Goal: Information Seeking & Learning: Learn about a topic

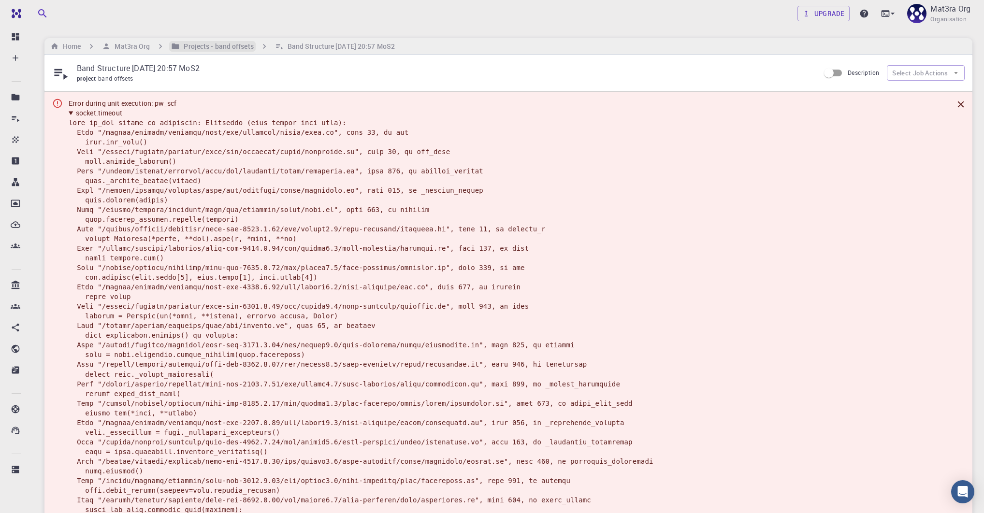
click at [208, 44] on h6 "Projects - band offsets" at bounding box center [216, 46] width 73 height 11
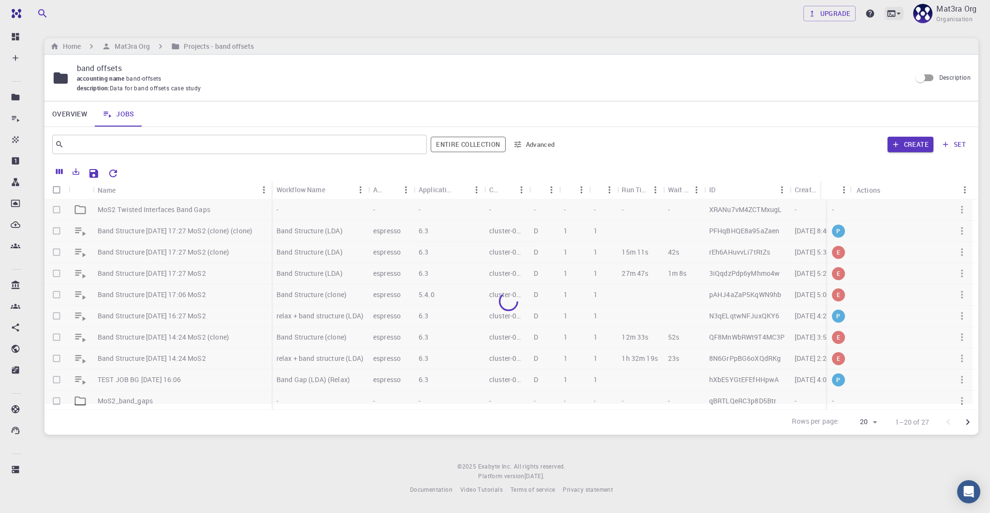
click at [888, 17] on icon at bounding box center [891, 14] width 10 height 10
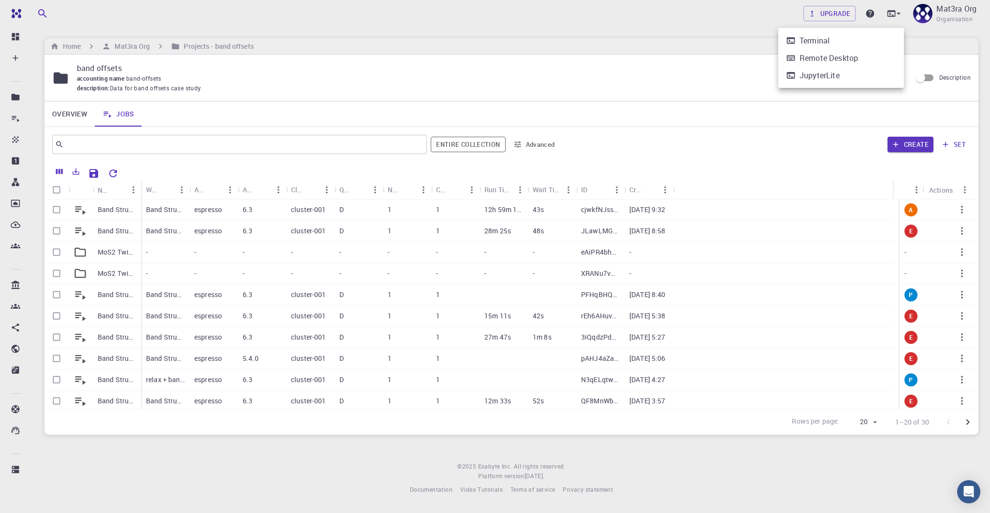
click at [96, 211] on div at bounding box center [495, 256] width 990 height 513
click at [103, 206] on p "Band Structure [DATE] 21:32 MoS2" at bounding box center [117, 210] width 39 height 10
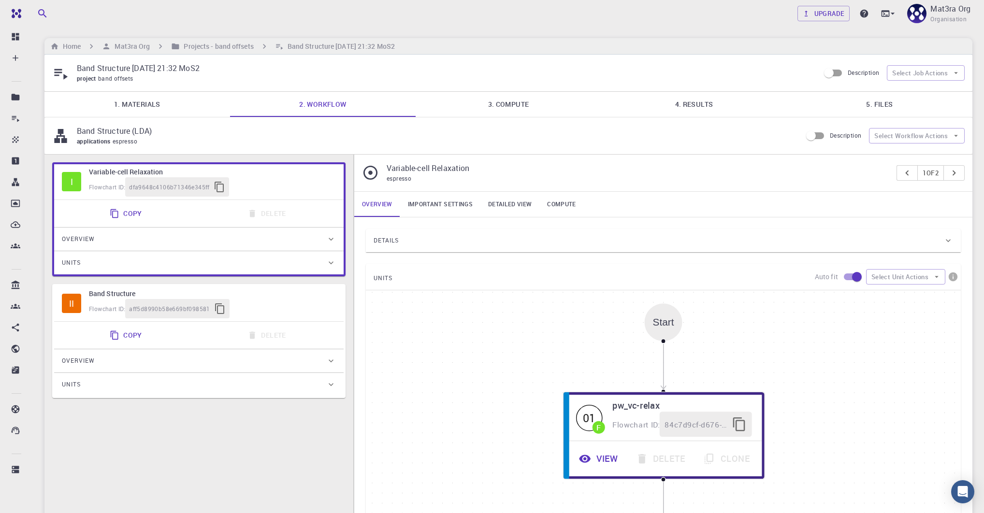
click at [868, 102] on link "5. Files" at bounding box center [880, 104] width 186 height 25
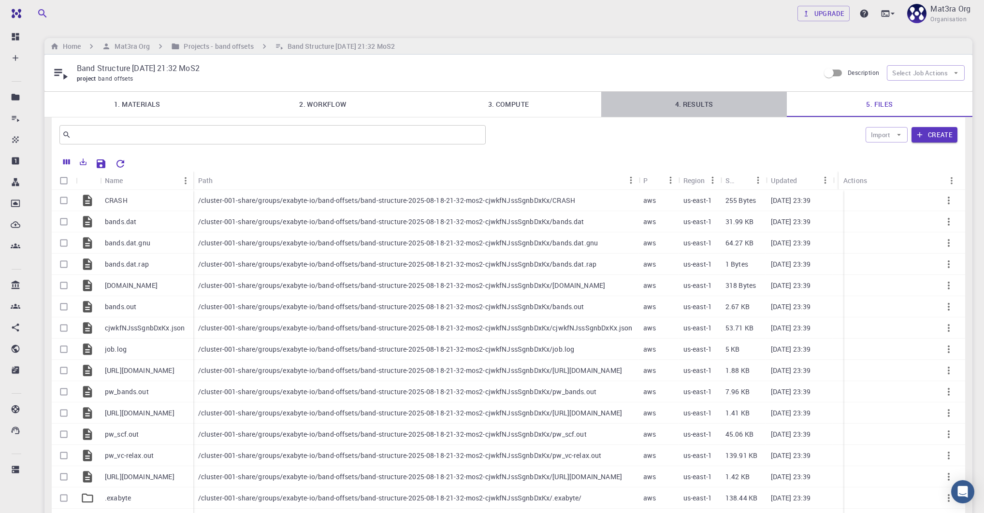
click at [679, 98] on link "4. Results" at bounding box center [694, 104] width 186 height 25
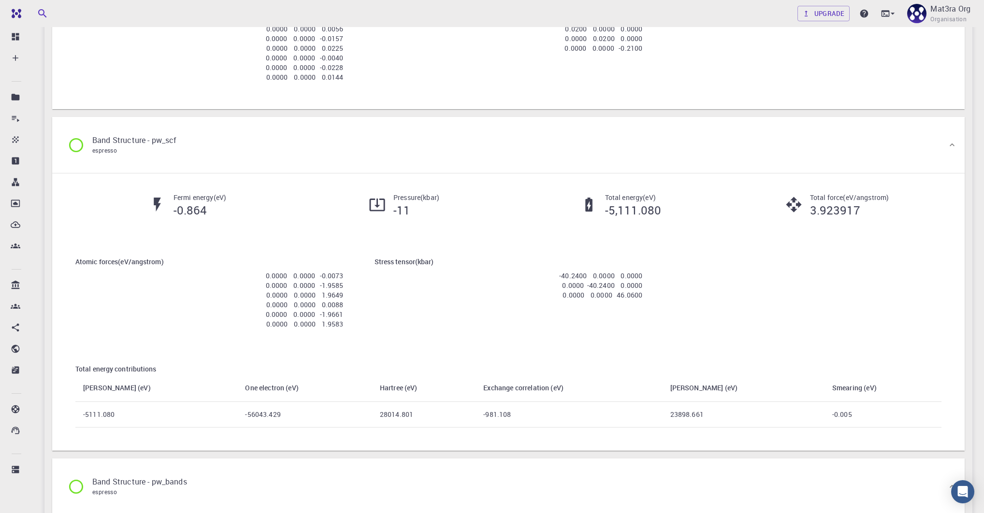
scroll to position [545, 0]
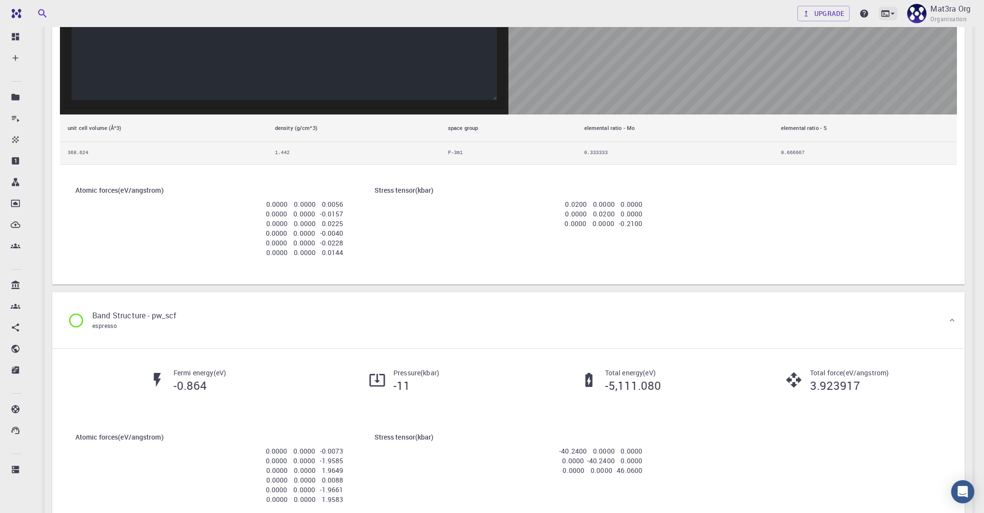
click at [885, 12] on icon at bounding box center [885, 14] width 10 height 10
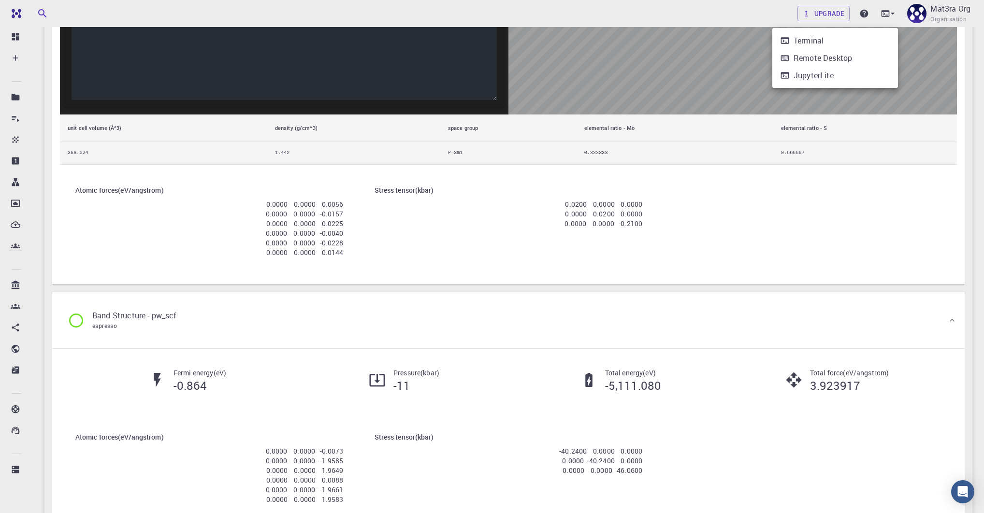
click at [729, 234] on div at bounding box center [492, 256] width 984 height 513
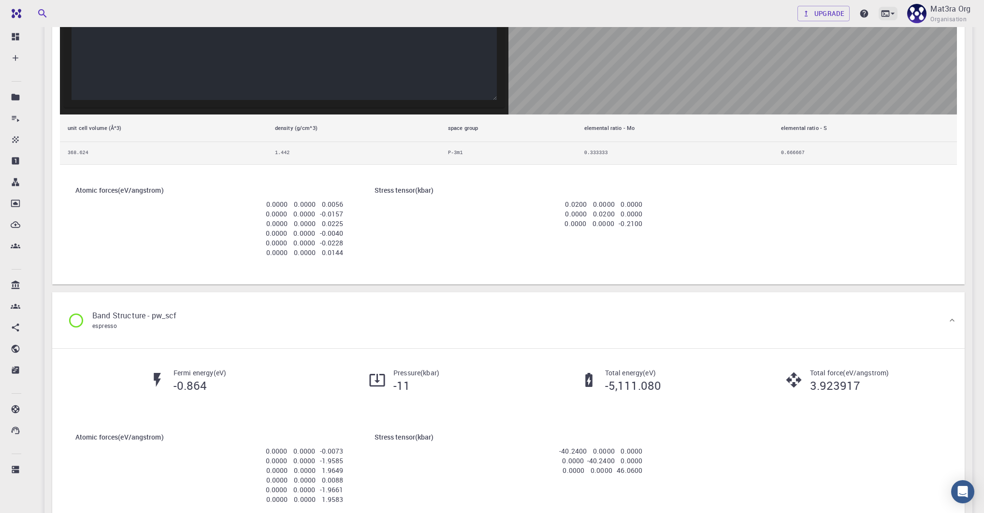
click at [888, 12] on icon at bounding box center [893, 14] width 10 height 10
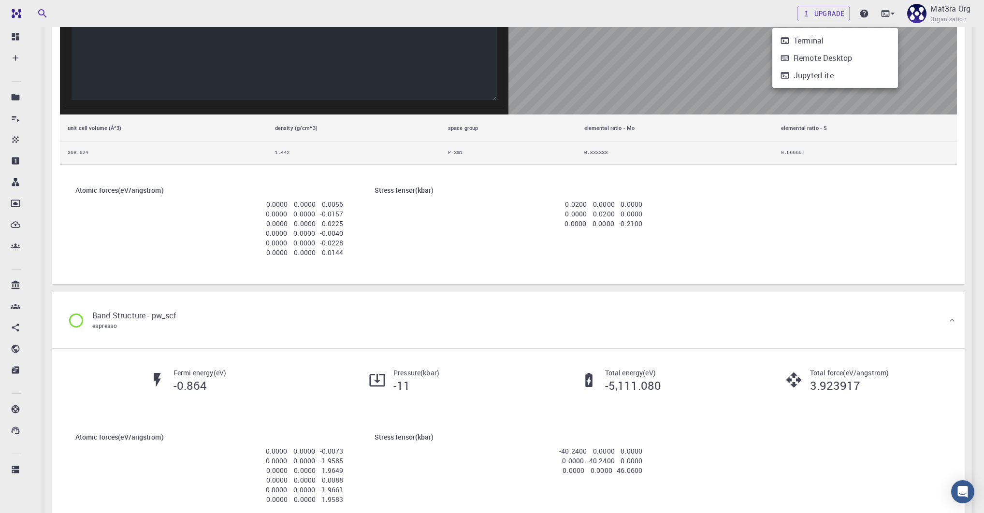
click at [802, 73] on div "JupyterLite" at bounding box center [813, 76] width 40 height 12
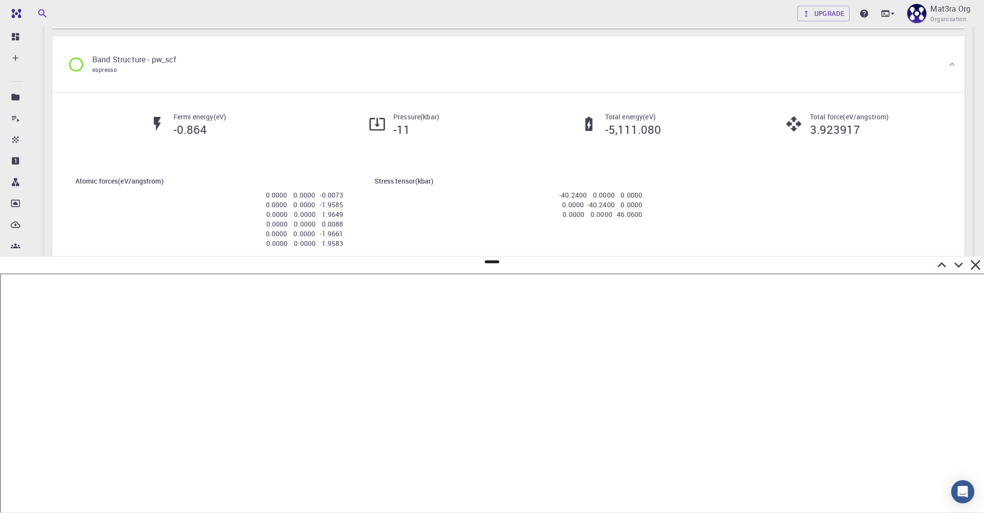
scroll to position [802, 0]
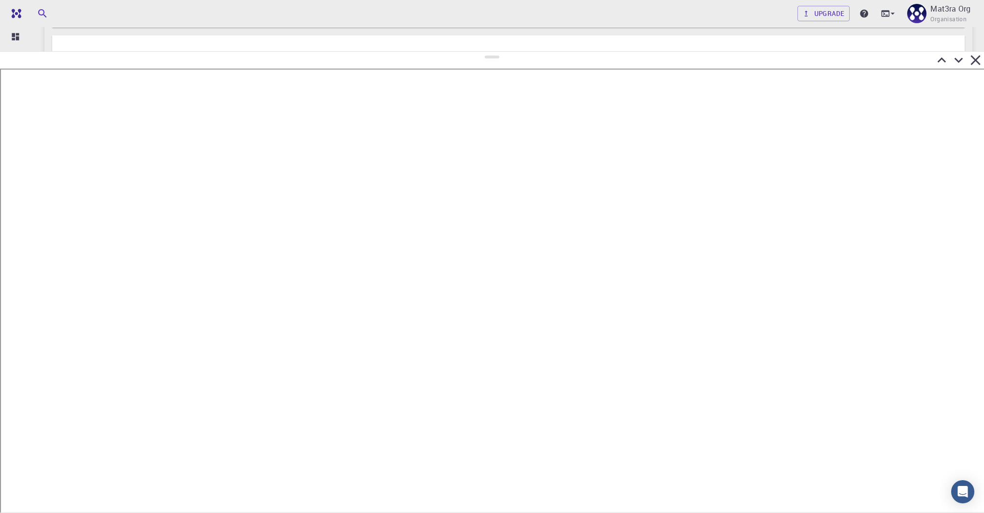
drag, startPoint x: 490, startPoint y: 260, endPoint x: 515, endPoint y: 48, distance: 213.1
click at [517, 51] on div at bounding box center [492, 282] width 984 height 462
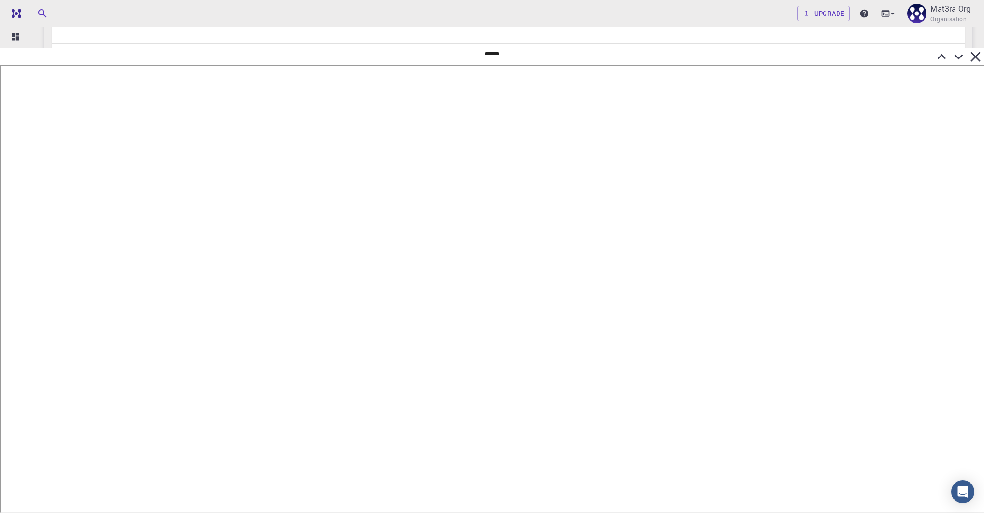
scroll to position [139, 0]
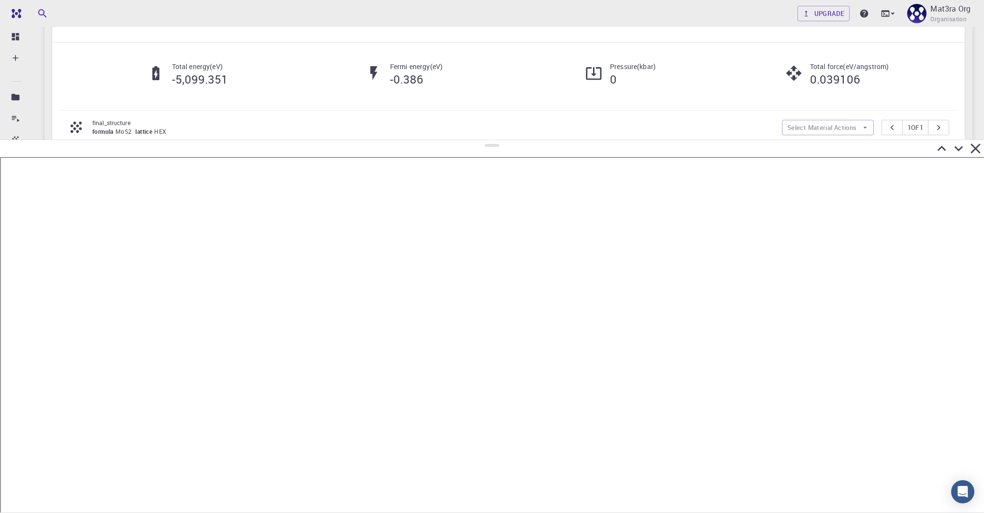
drag, startPoint x: 494, startPoint y: 54, endPoint x: 513, endPoint y: 139, distance: 87.1
click at [513, 140] on div at bounding box center [492, 327] width 984 height 374
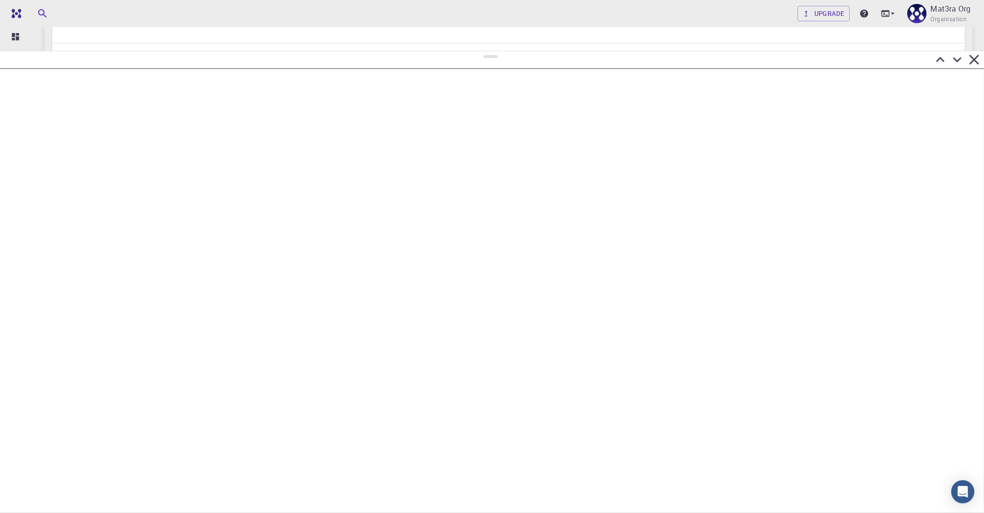
drag, startPoint x: 489, startPoint y: 146, endPoint x: 489, endPoint y: 46, distance: 100.0
click at [489, 51] on div at bounding box center [492, 282] width 984 height 462
click at [955, 62] on icon at bounding box center [957, 70] width 17 height 17
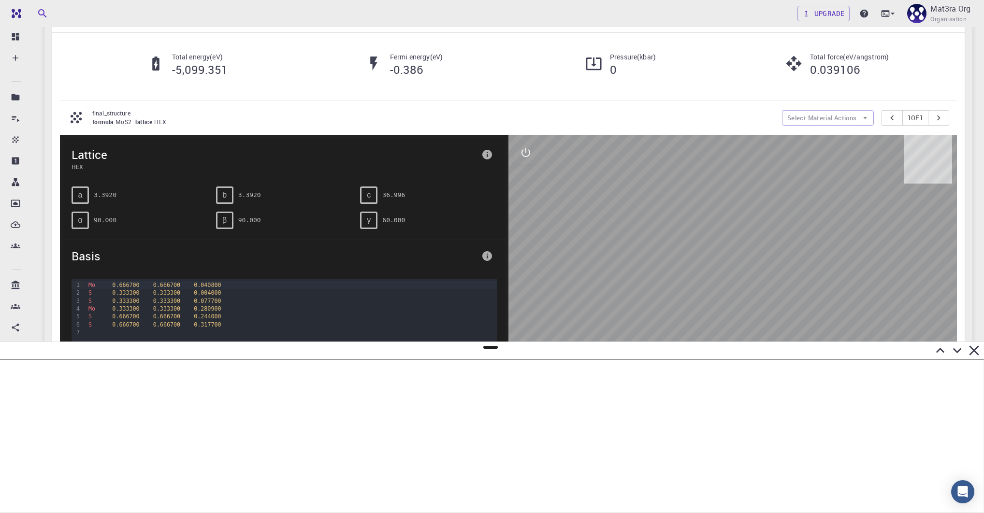
scroll to position [8, 0]
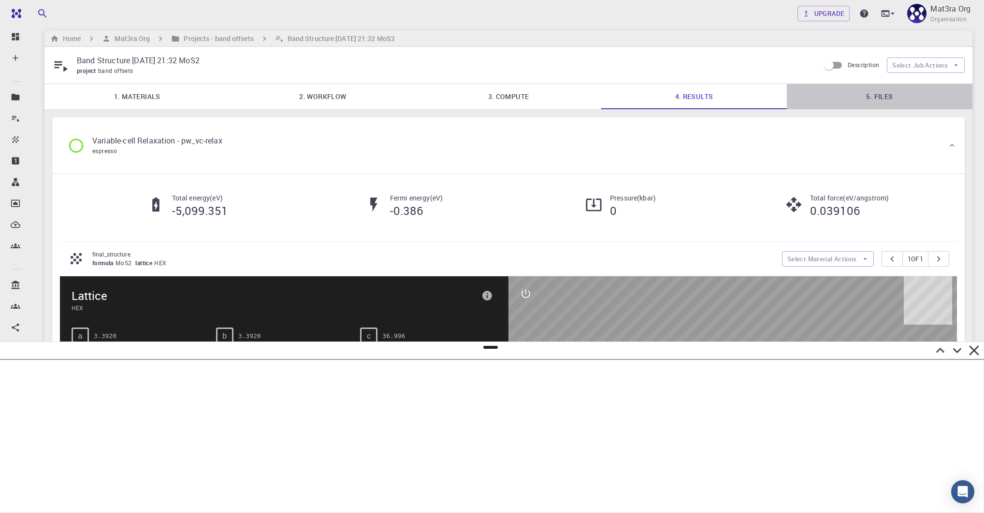
click at [862, 102] on link "5. Files" at bounding box center [880, 96] width 186 height 25
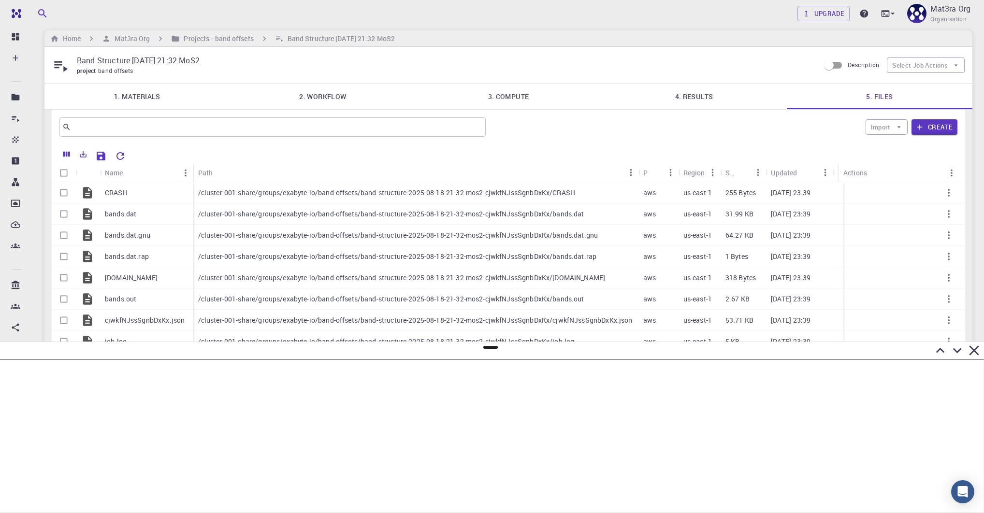
scroll to position [0, 0]
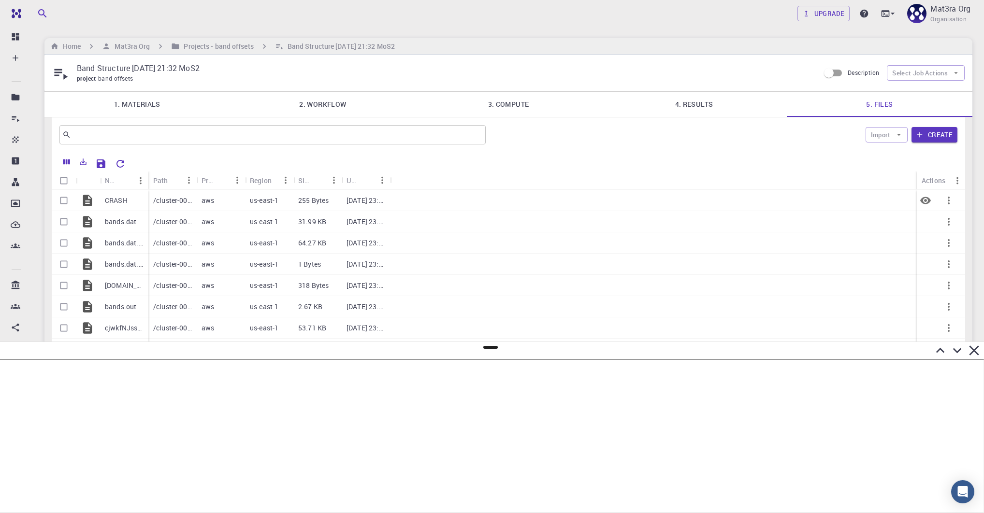
click at [121, 198] on p "CRASH" at bounding box center [116, 201] width 23 height 10
click at [926, 198] on icon "Preview" at bounding box center [926, 201] width 12 height 12
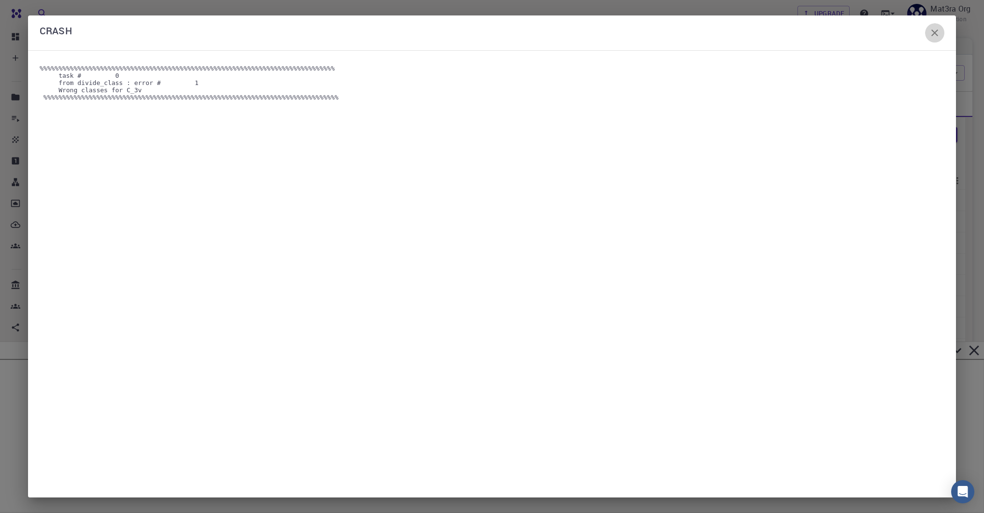
click at [938, 35] on icon "button" at bounding box center [935, 33] width 12 height 12
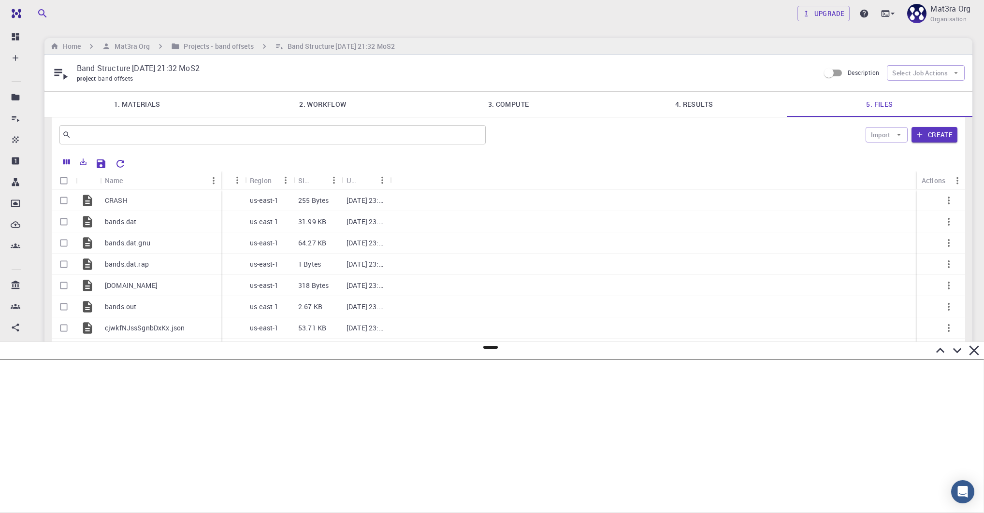
drag, startPoint x: 147, startPoint y: 176, endPoint x: 223, endPoint y: 181, distance: 75.5
click at [221, 180] on div "Name" at bounding box center [222, 180] width 10 height 19
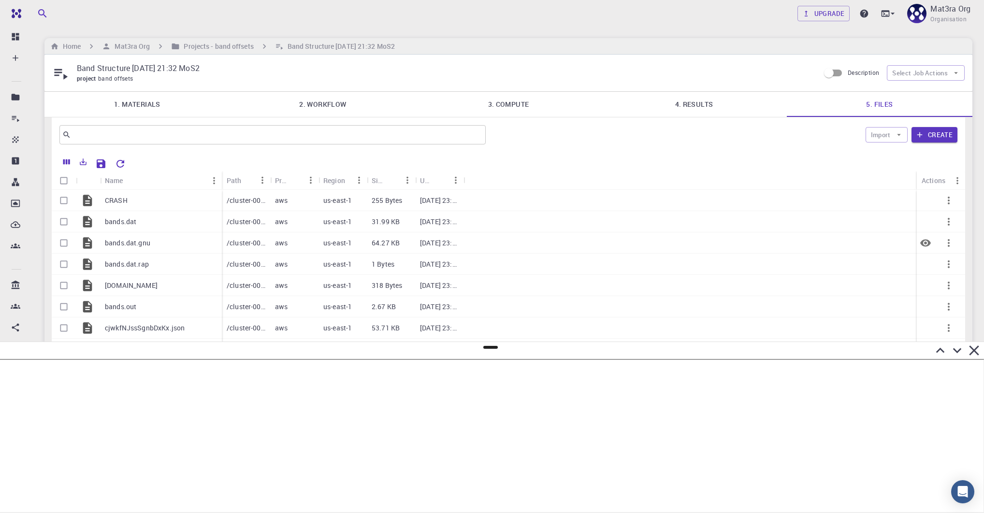
scroll to position [9, 0]
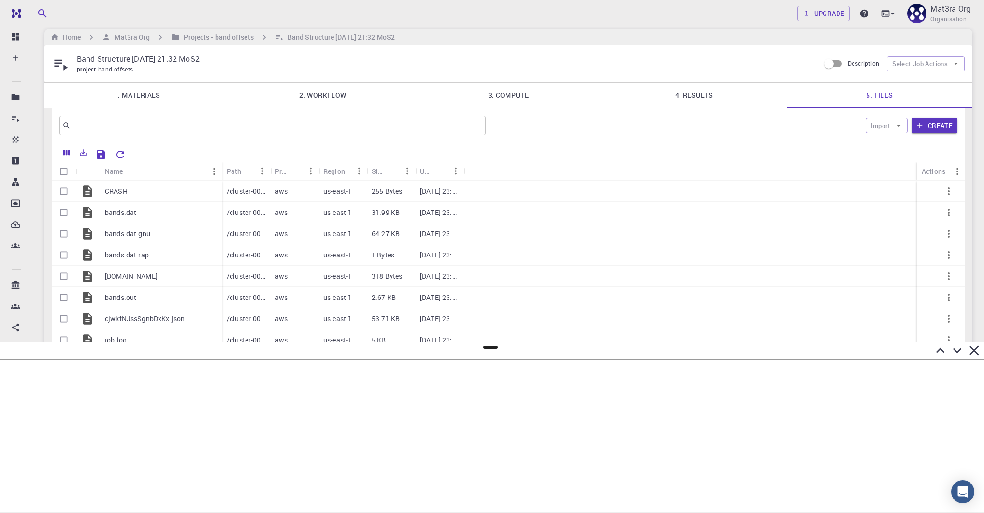
click at [716, 101] on link "4. Results" at bounding box center [694, 95] width 186 height 25
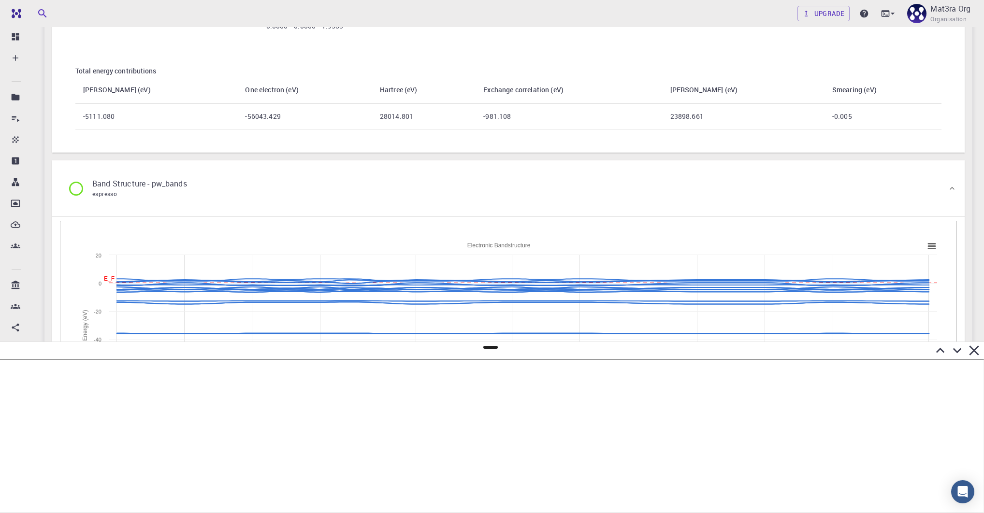
scroll to position [1117, 0]
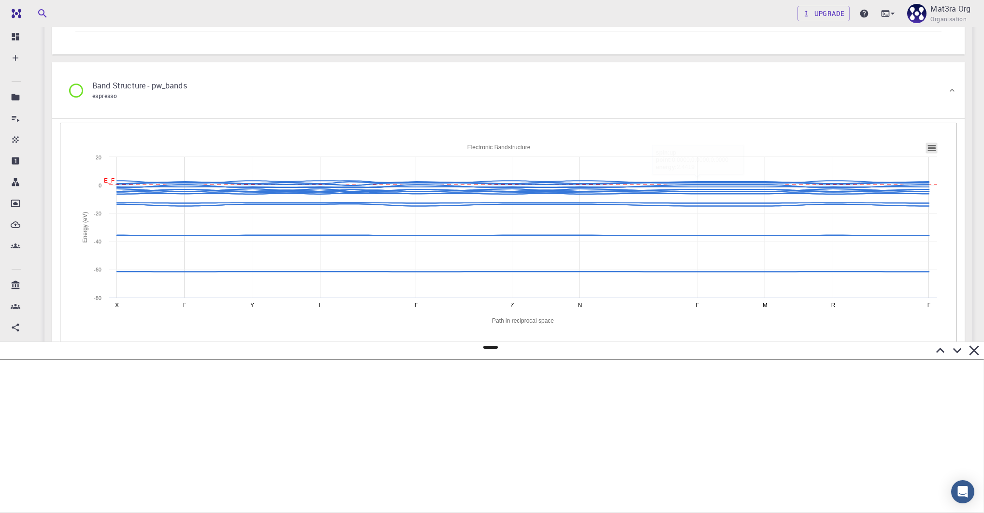
click at [930, 150] on icon at bounding box center [931, 148] width 7 height 5
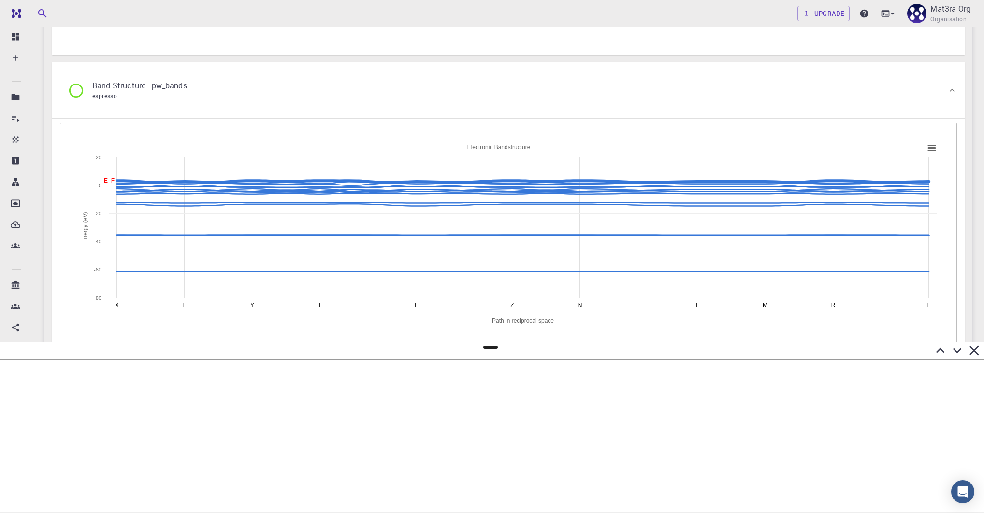
click at [799, 138] on rect at bounding box center [508, 234] width 867 height 193
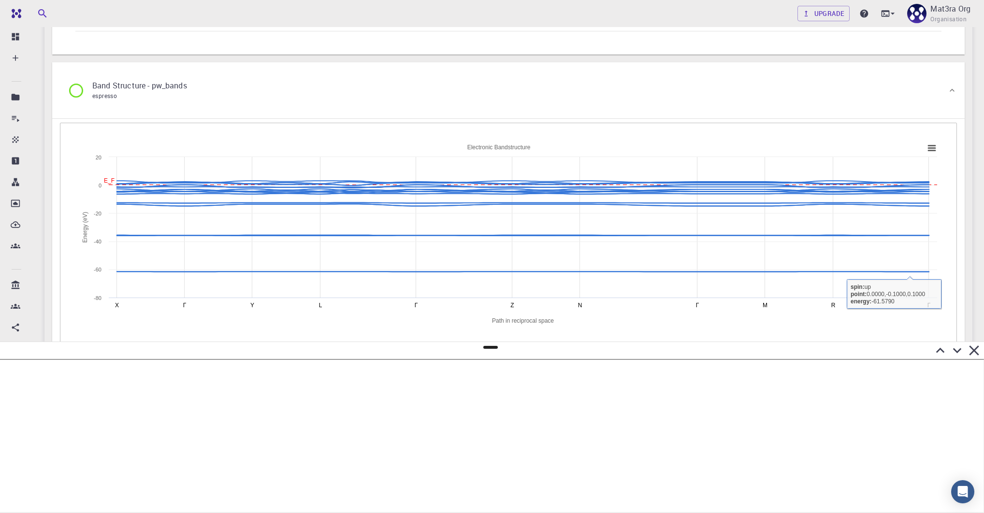
click at [954, 351] on icon at bounding box center [957, 350] width 17 height 17
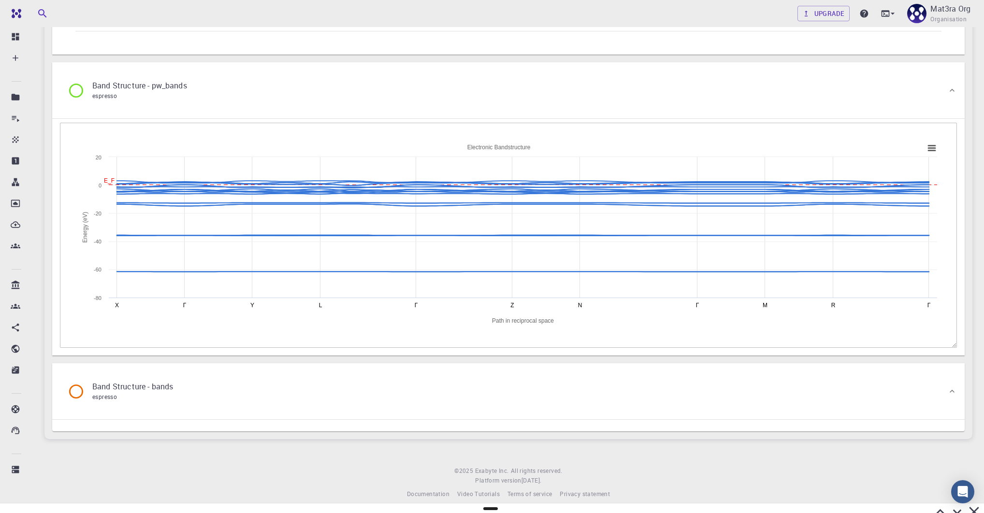
click at [839, 409] on div "Band Structure - bands espresso" at bounding box center [508, 391] width 912 height 56
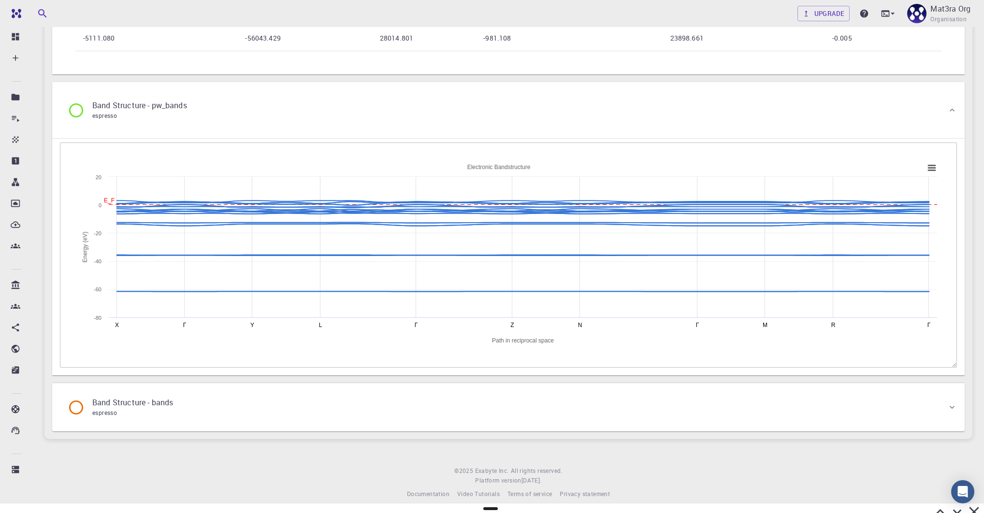
click at [839, 409] on div "Band Structure - bands espresso" at bounding box center [503, 407] width 887 height 37
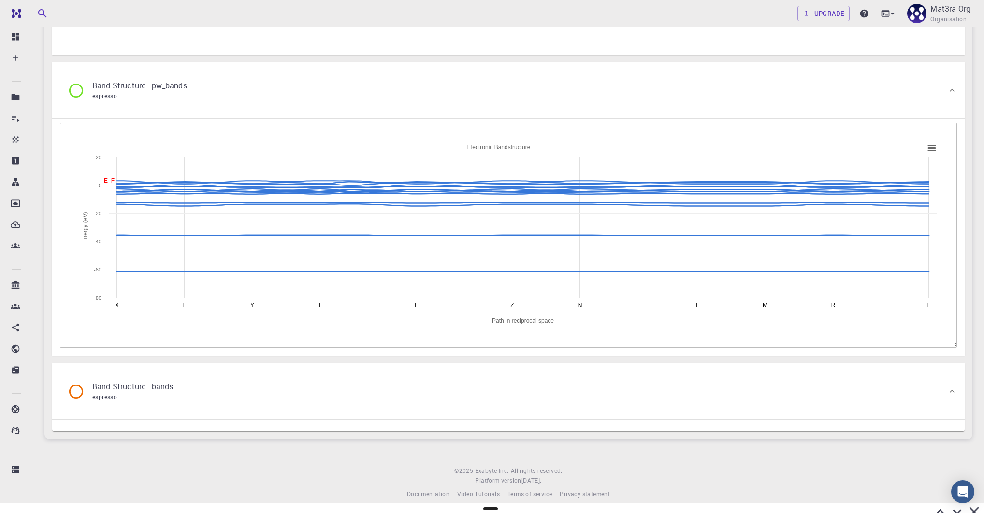
click at [933, 506] on icon at bounding box center [940, 512] width 17 height 17
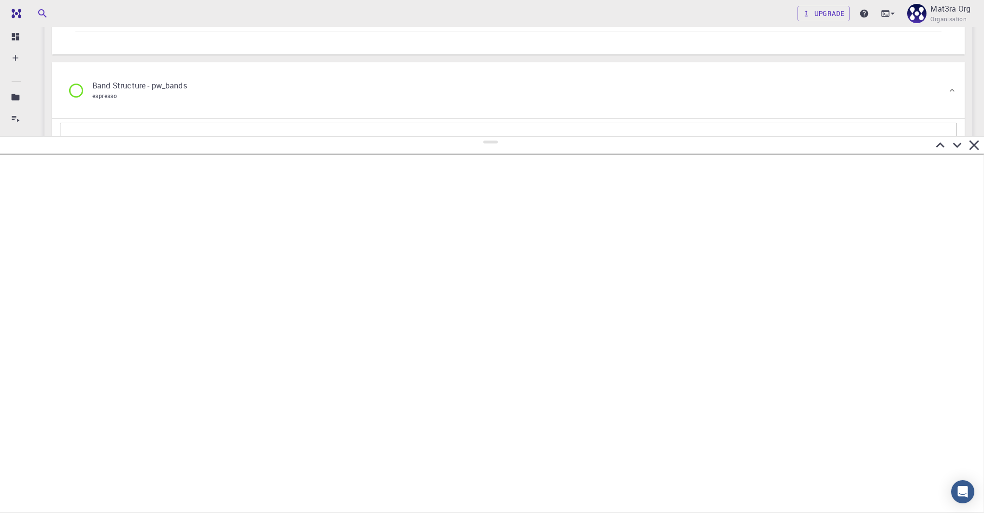
drag, startPoint x: 489, startPoint y: 348, endPoint x: 494, endPoint y: 118, distance: 229.6
click at [494, 136] on div at bounding box center [492, 324] width 984 height 377
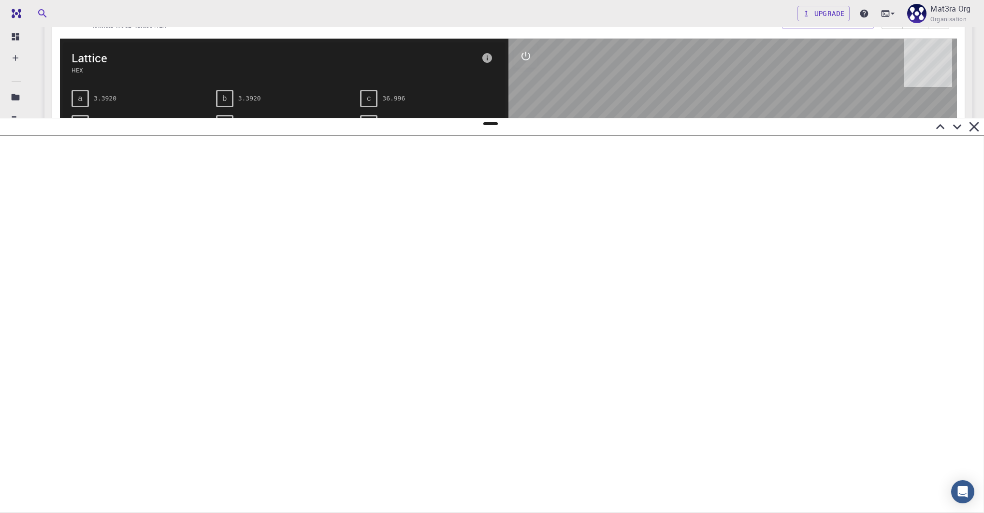
scroll to position [215, 0]
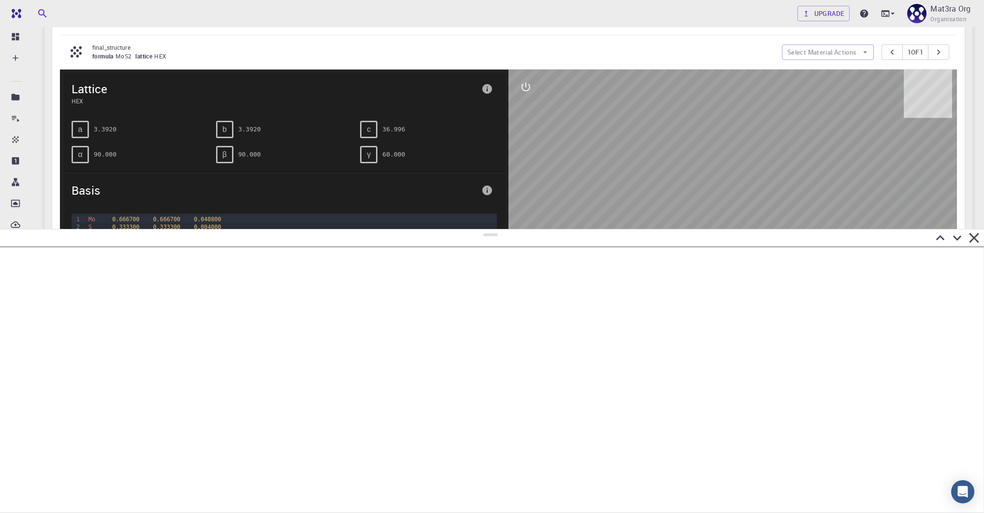
drag, startPoint x: 488, startPoint y: 124, endPoint x: 498, endPoint y: 244, distance: 120.3
click at [498, 243] on div at bounding box center [492, 371] width 984 height 284
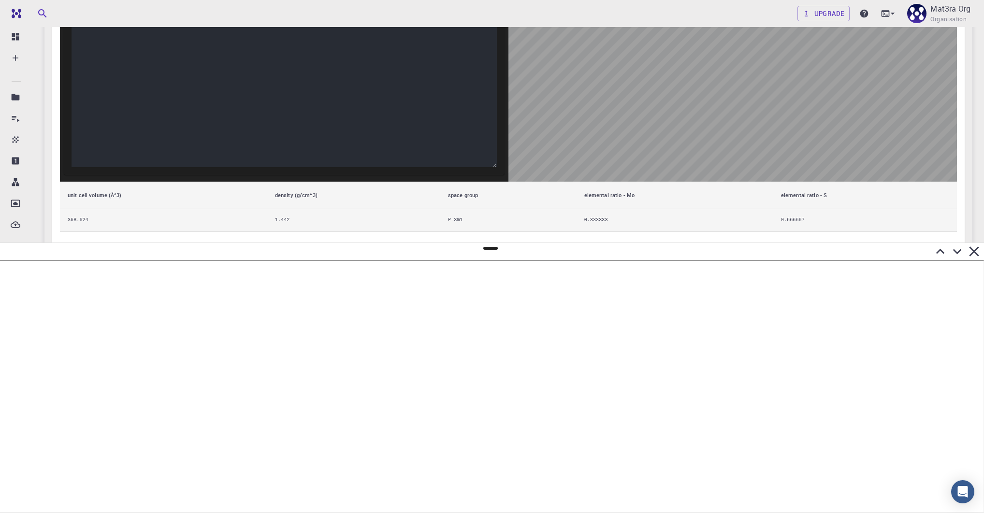
scroll to position [0, 0]
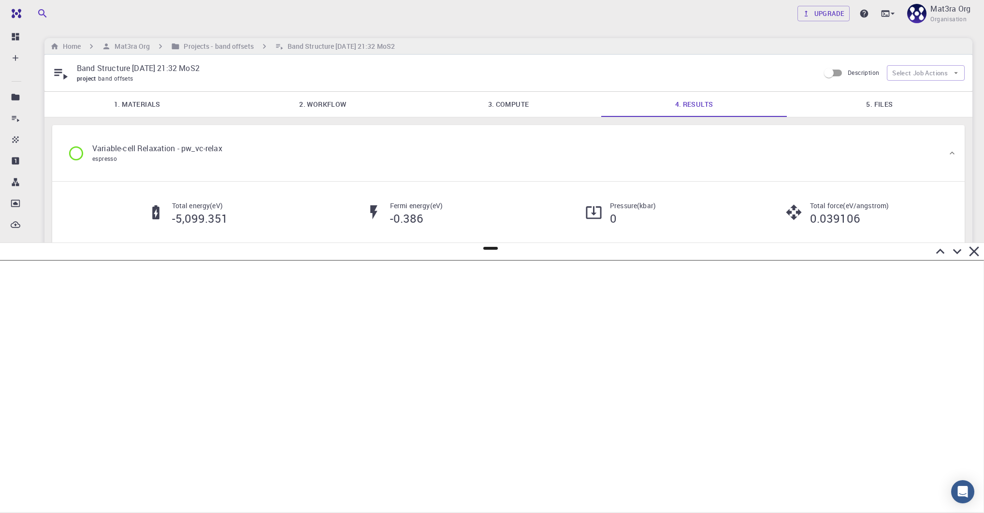
click at [846, 107] on link "5. Files" at bounding box center [880, 104] width 186 height 25
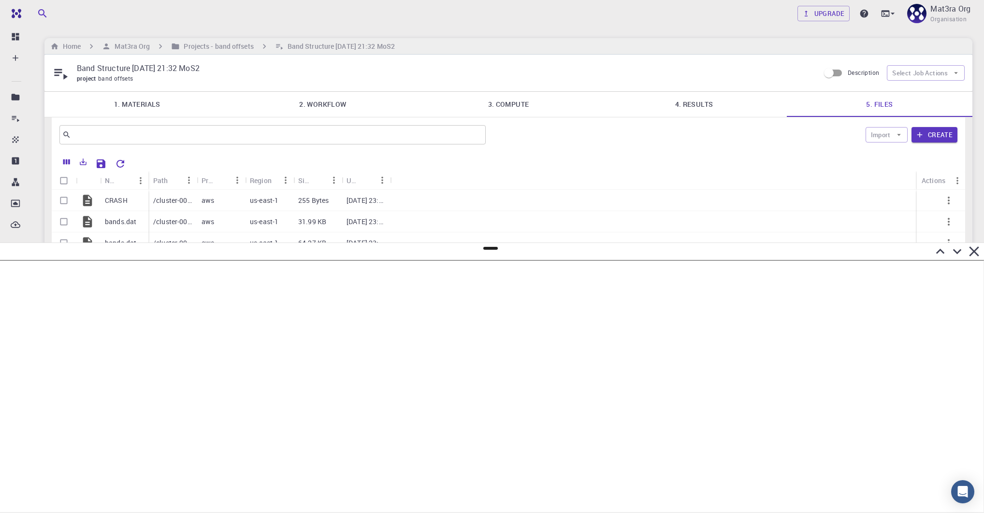
click at [903, 82] on div "Band Structure [DATE] 21:32 MoS2 project band offsets Description Select Job Ac…" at bounding box center [508, 73] width 928 height 37
click at [902, 68] on button "Select Job Actions" at bounding box center [926, 72] width 78 height 15
click at [539, 118] on div "​ Import Create" at bounding box center [508, 134] width 913 height 35
click at [690, 100] on link "4. Results" at bounding box center [694, 104] width 186 height 25
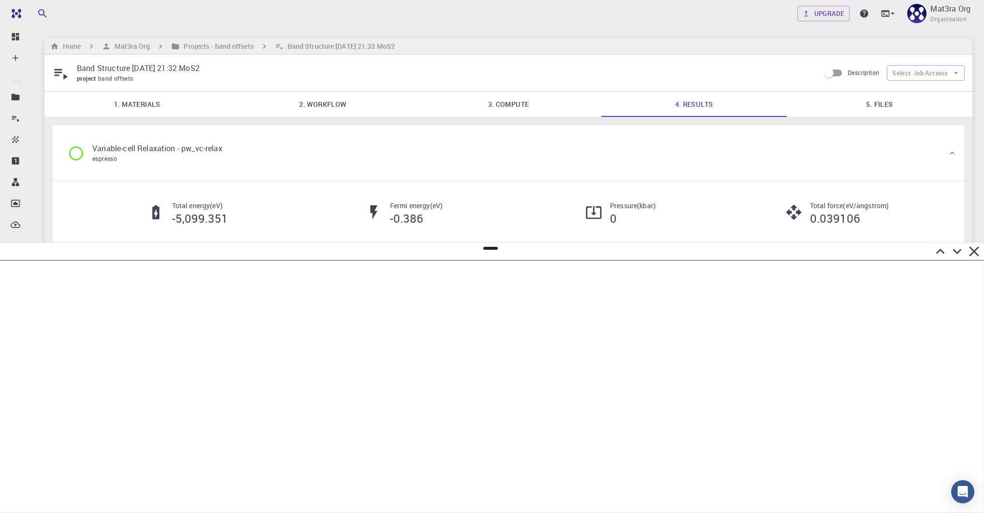
click at [290, 102] on link "2. Workflow" at bounding box center [323, 104] width 186 height 25
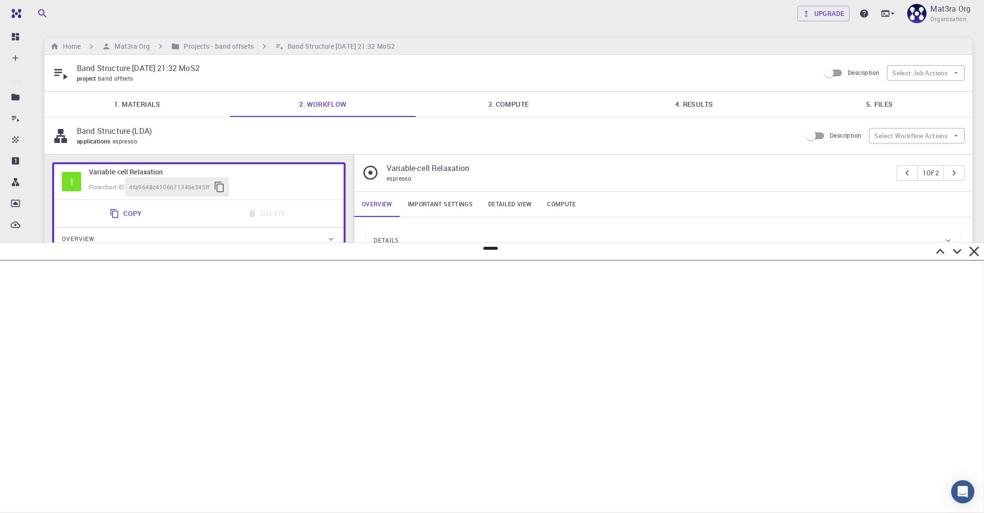
scroll to position [188, 0]
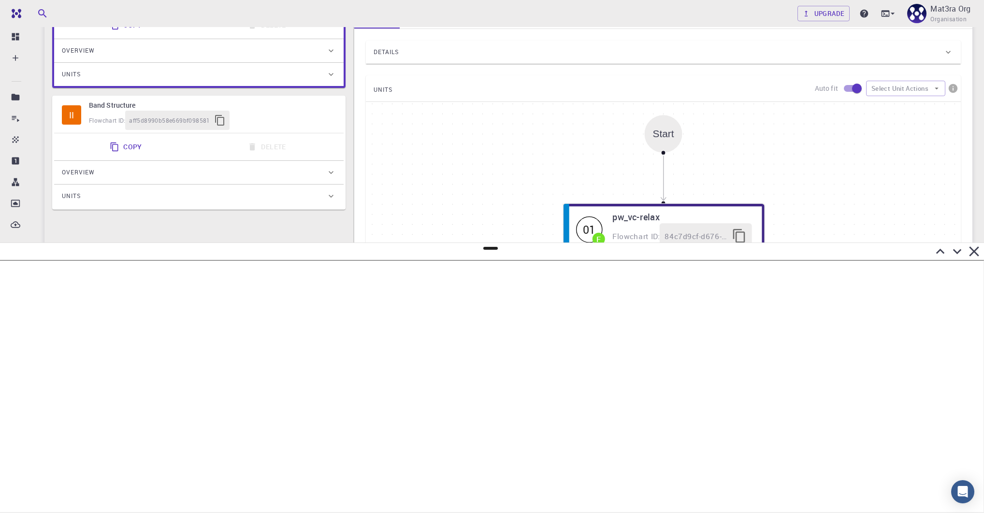
click at [261, 96] on div "II Band Structure Flowchart ID: aff5d8990b58e669bf098581 Copy Delete Overview P…" at bounding box center [198, 153] width 293 height 114
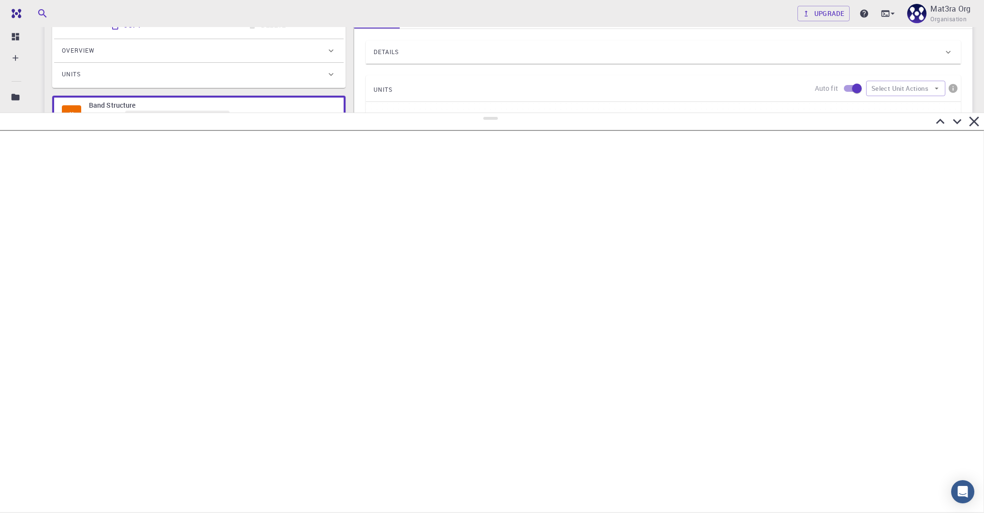
drag, startPoint x: 486, startPoint y: 248, endPoint x: 514, endPoint y: 113, distance: 137.6
click at [514, 113] on div at bounding box center [492, 313] width 984 height 401
